Goal: Find specific page/section: Find specific page/section

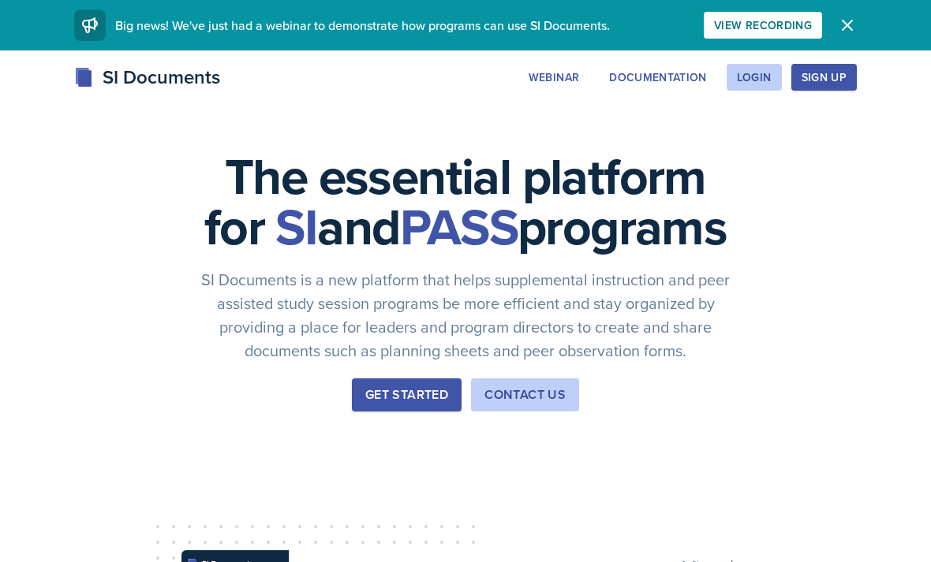
click at [760, 77] on div "Login" at bounding box center [754, 77] width 35 height 13
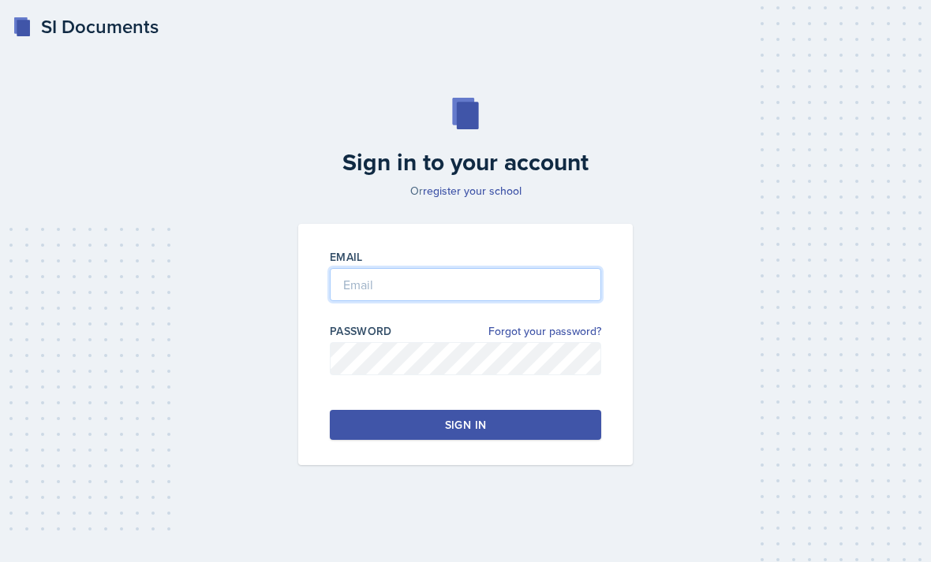
click at [540, 301] on input "email" at bounding box center [465, 284] width 271 height 33
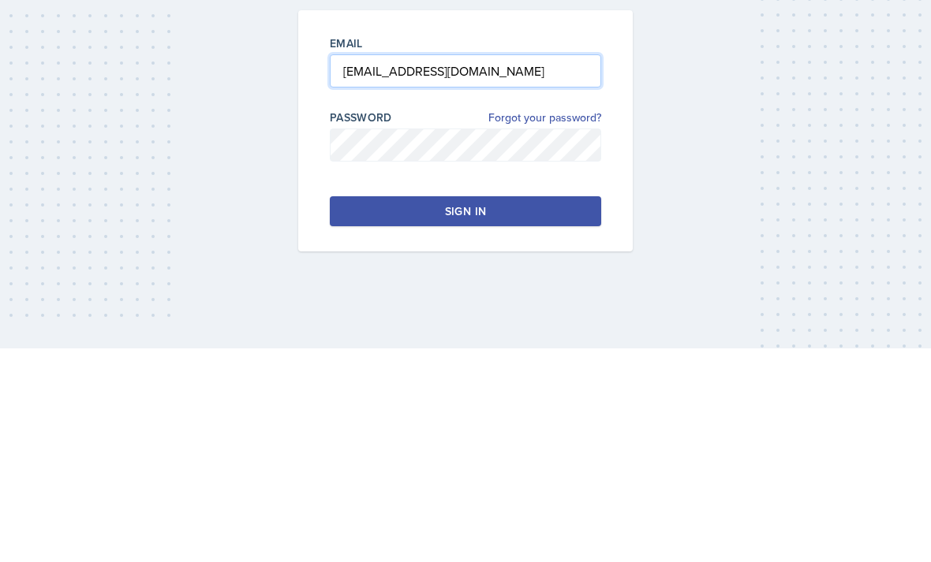
type input "[EMAIL_ADDRESS][DOMAIN_NAME]"
click at [557, 410] on button "Sign in" at bounding box center [465, 425] width 271 height 30
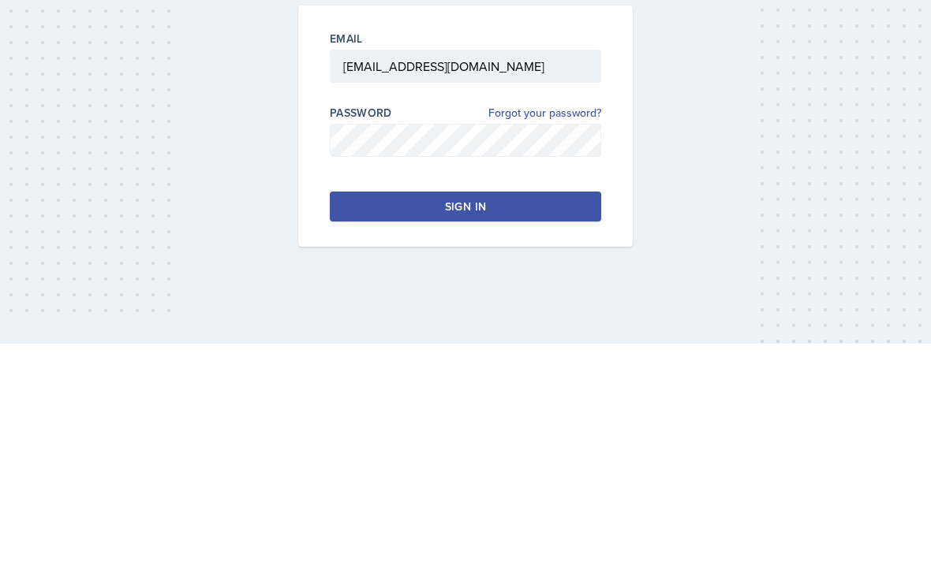
click at [535, 410] on button "Sign in" at bounding box center [465, 425] width 271 height 30
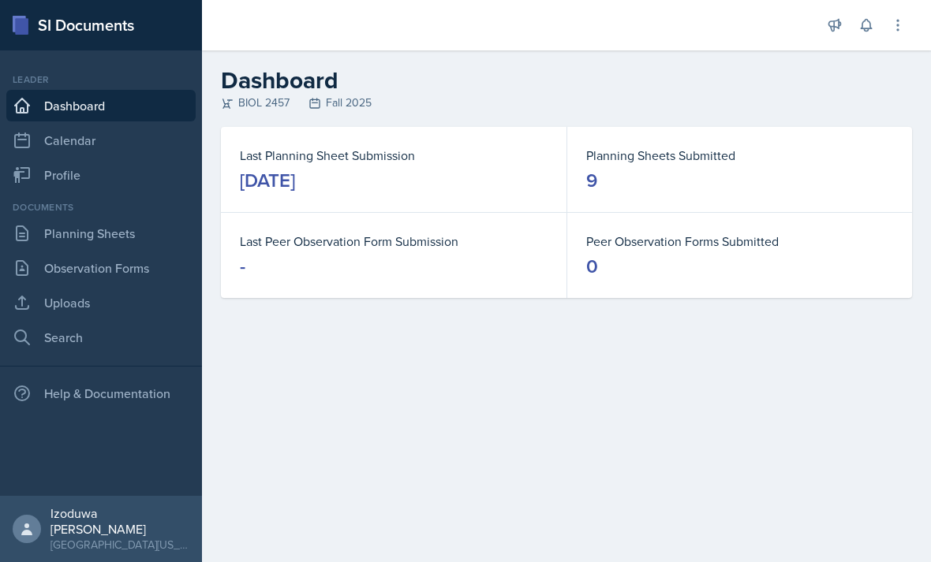
click at [145, 232] on link "Planning Sheets" at bounding box center [100, 234] width 189 height 32
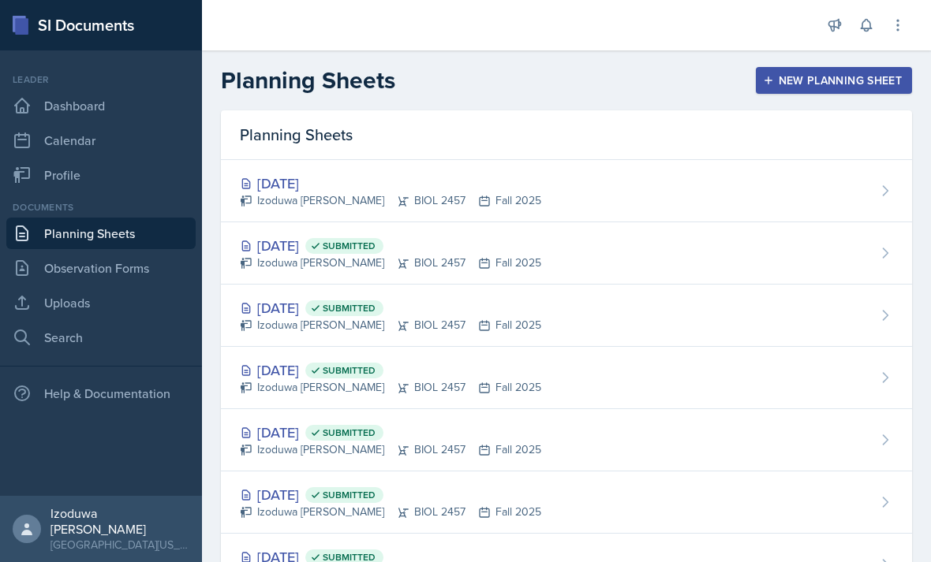
click at [331, 184] on div "[DATE]" at bounding box center [390, 183] width 301 height 21
